Goal: Task Accomplishment & Management: Manage account settings

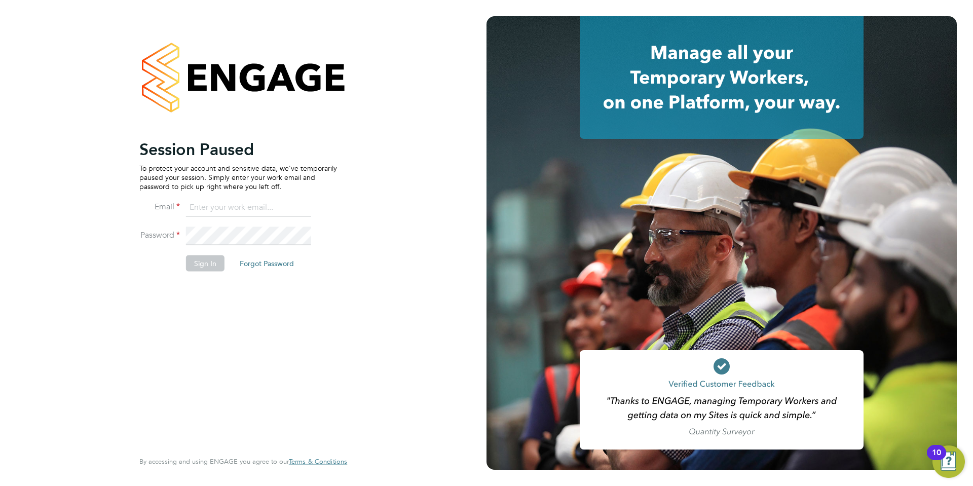
type input "samantha.orchard@uk.g4s.com"
click at [205, 264] on button "Sign In" at bounding box center [205, 263] width 39 height 16
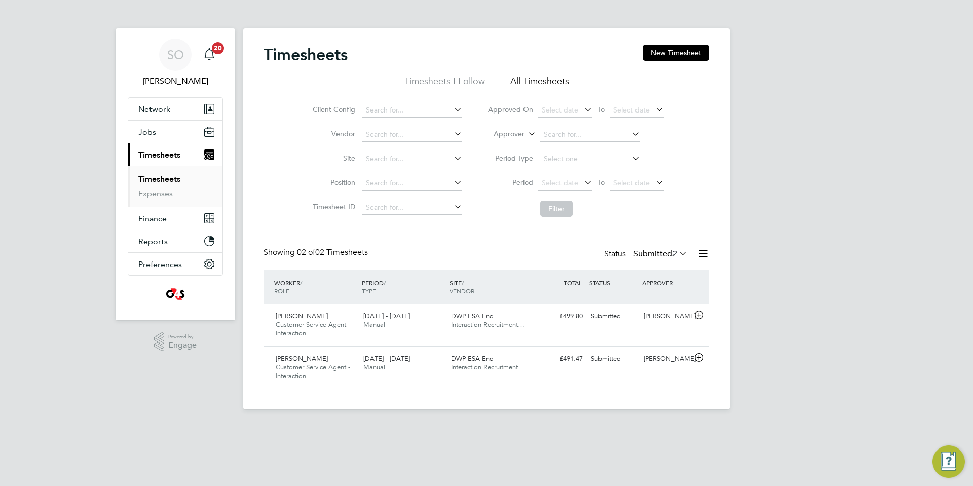
scroll to position [26, 88]
click at [699, 358] on icon at bounding box center [699, 358] width 13 height 8
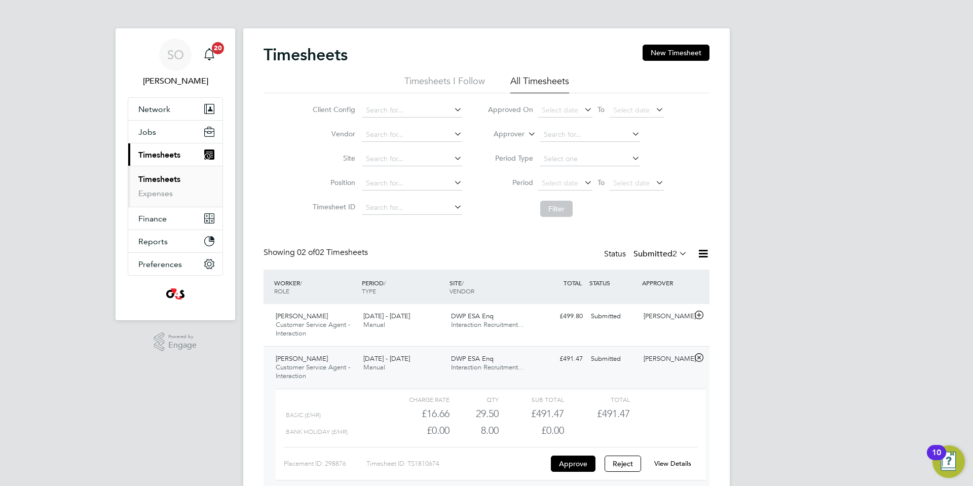
click at [676, 464] on link "View Details" at bounding box center [672, 463] width 37 height 9
click at [701, 314] on icon at bounding box center [699, 315] width 13 height 8
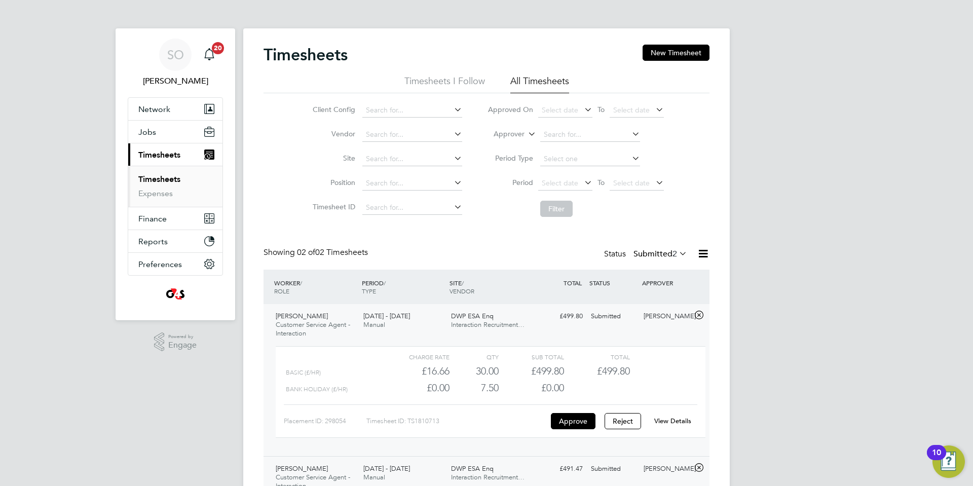
click at [670, 419] on link "View Details" at bounding box center [672, 421] width 37 height 9
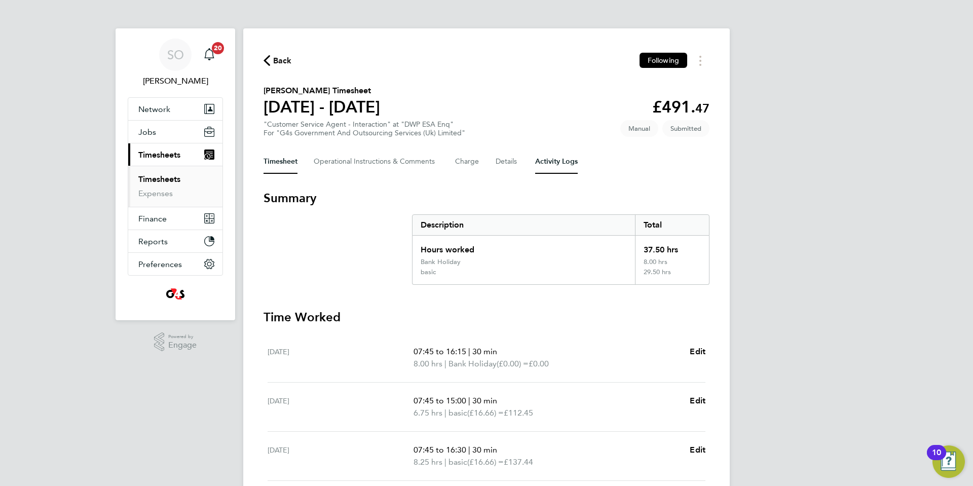
click at [558, 164] on Logs-tab "Activity Logs" at bounding box center [556, 162] width 43 height 24
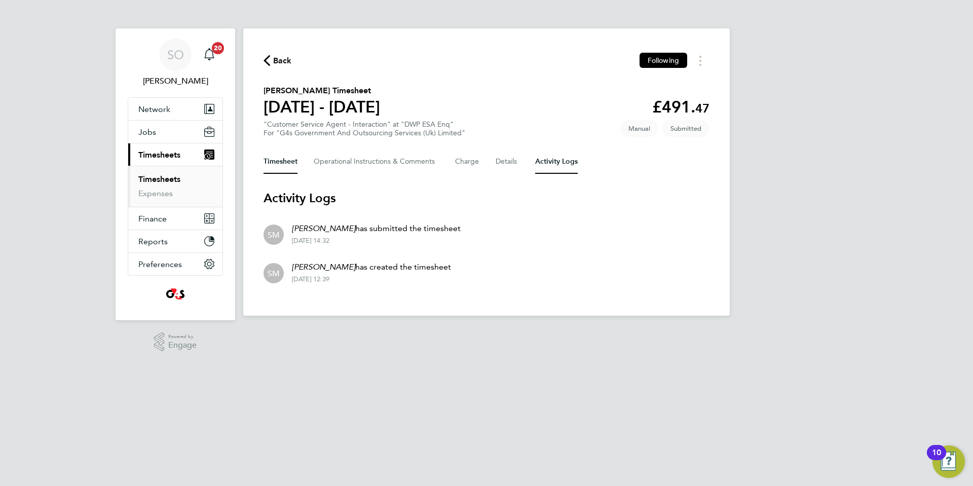
click at [284, 160] on button "Timesheet" at bounding box center [281, 162] width 34 height 24
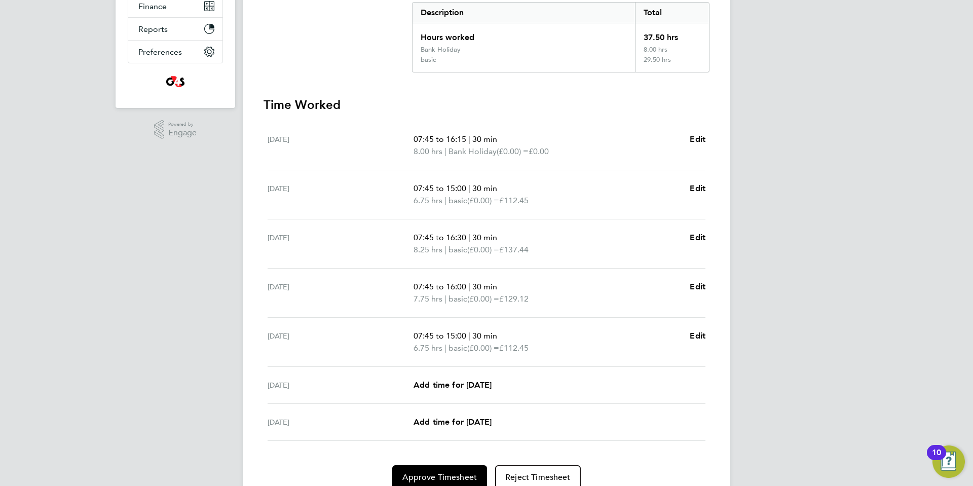
scroll to position [256, 0]
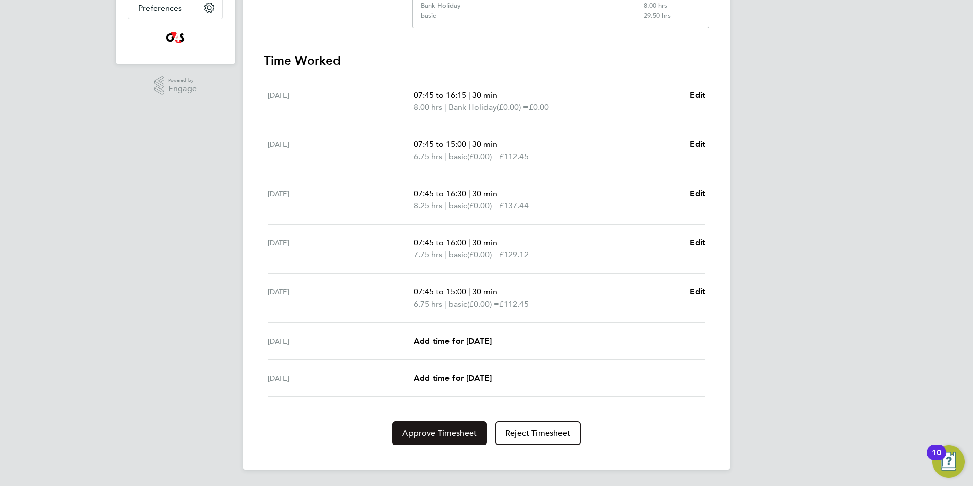
click at [459, 432] on span "Approve Timesheet" at bounding box center [439, 433] width 75 height 10
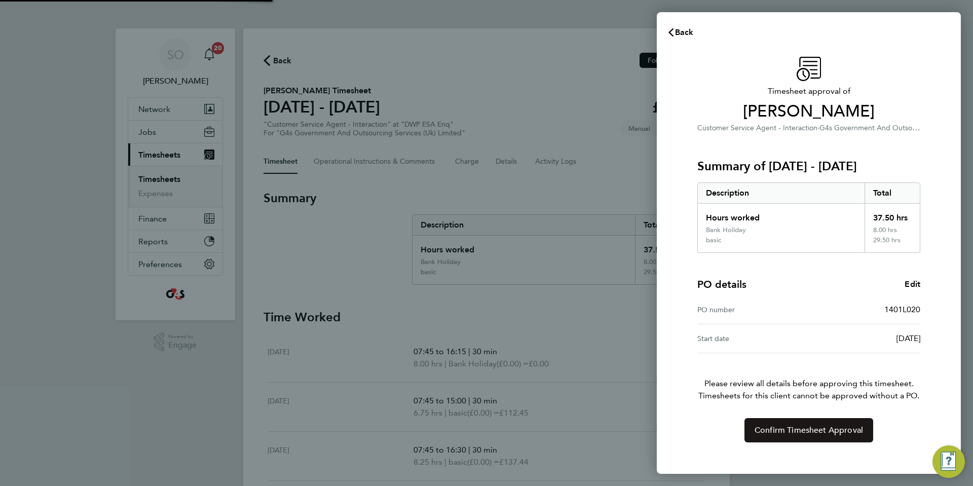
click at [795, 434] on span "Confirm Timesheet Approval" at bounding box center [809, 430] width 108 height 10
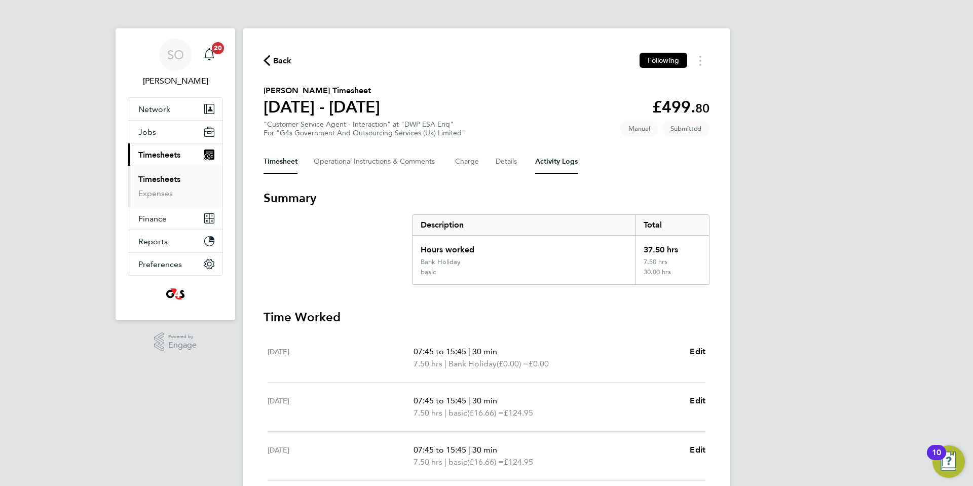
click at [560, 167] on Logs-tab "Activity Logs" at bounding box center [556, 162] width 43 height 24
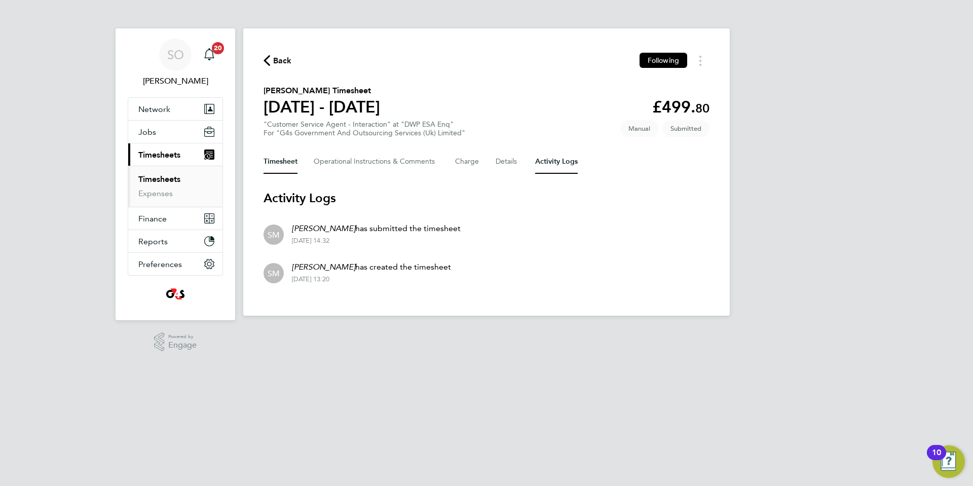
click at [283, 165] on button "Timesheet" at bounding box center [281, 162] width 34 height 24
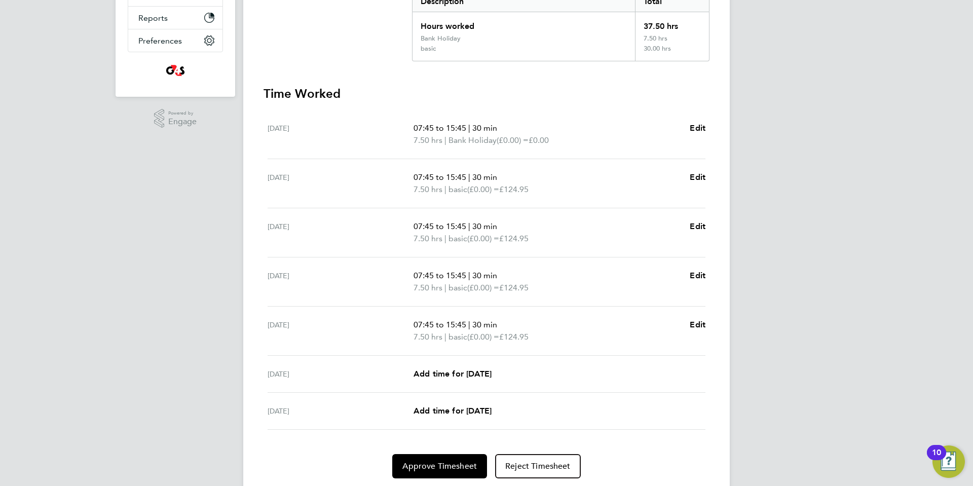
scroll to position [256, 0]
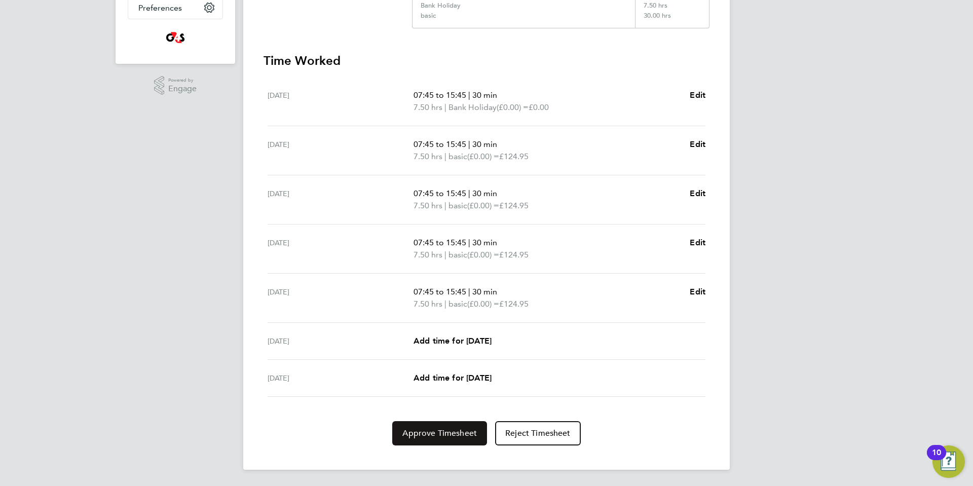
click at [448, 433] on span "Approve Timesheet" at bounding box center [439, 433] width 75 height 10
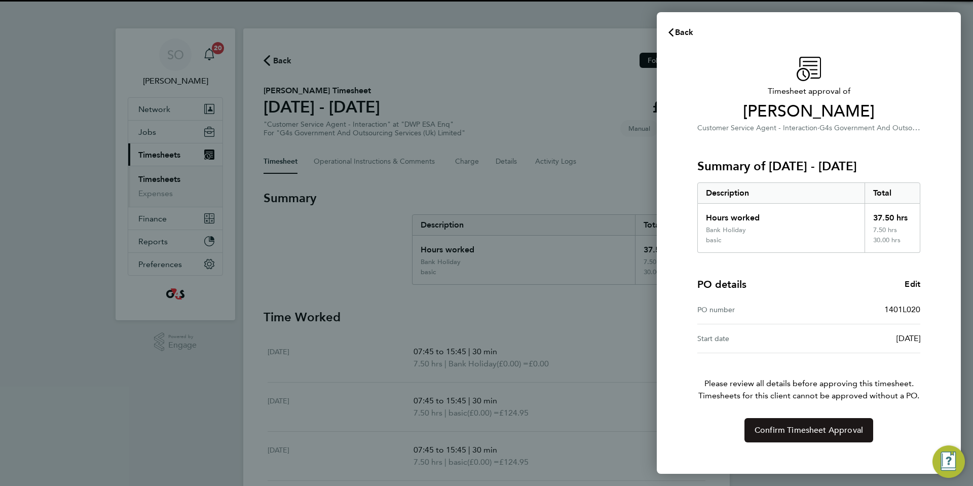
click at [765, 430] on span "Confirm Timesheet Approval" at bounding box center [809, 430] width 108 height 10
